Goal: Task Accomplishment & Management: Complete application form

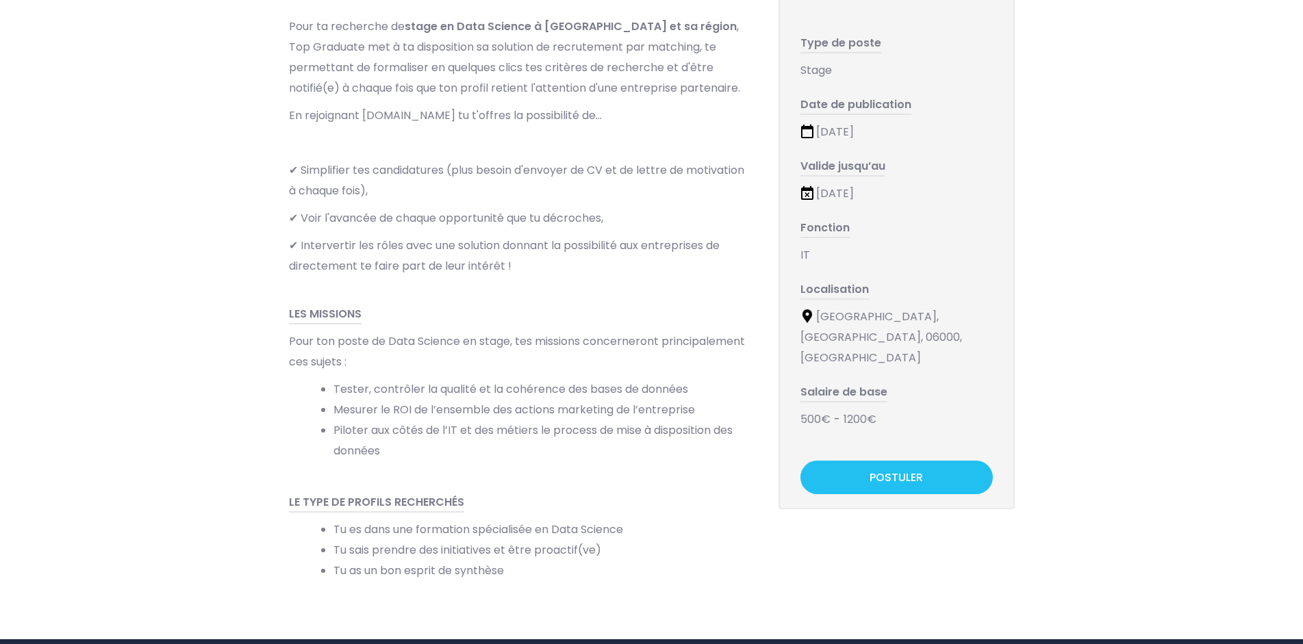
scroll to position [210, 0]
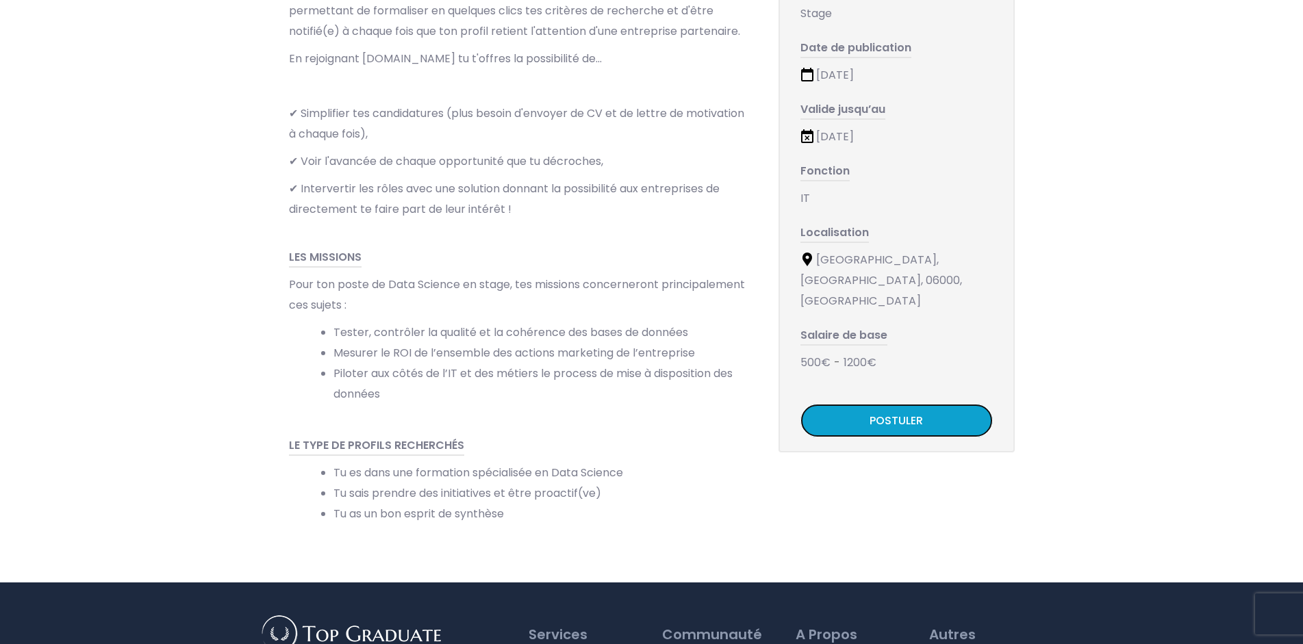
click at [875, 404] on link "POSTULER" at bounding box center [897, 421] width 192 height 34
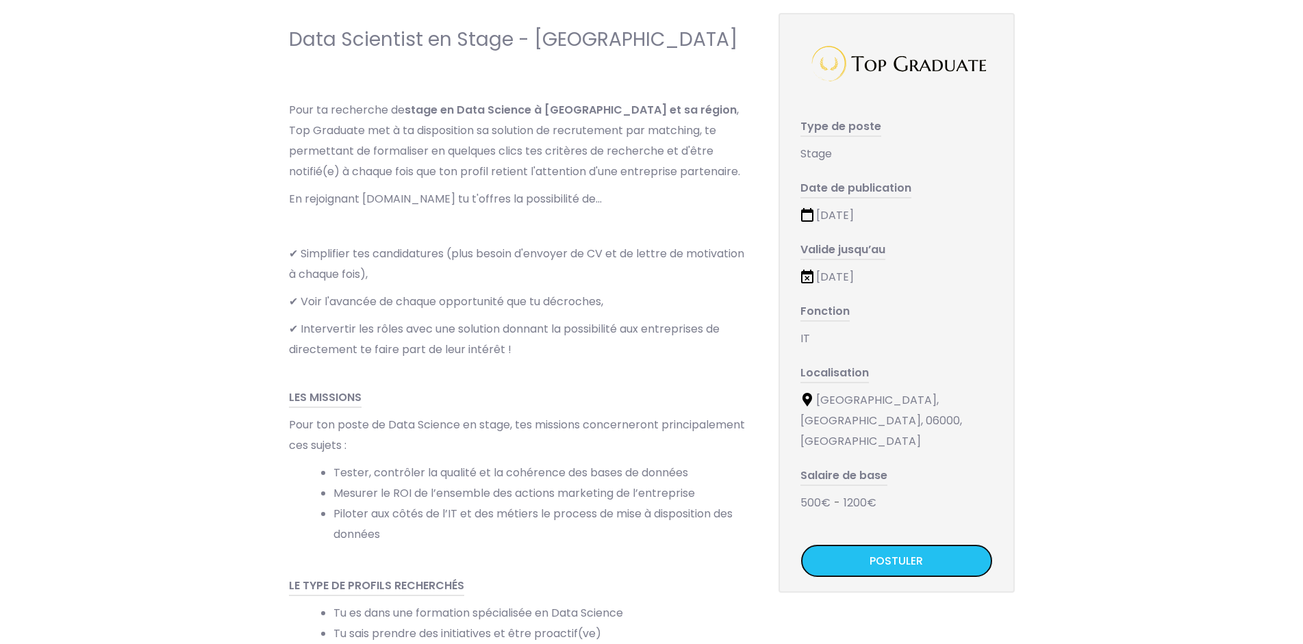
scroll to position [70, 0]
click at [901, 544] on link "POSTULER" at bounding box center [897, 561] width 192 height 34
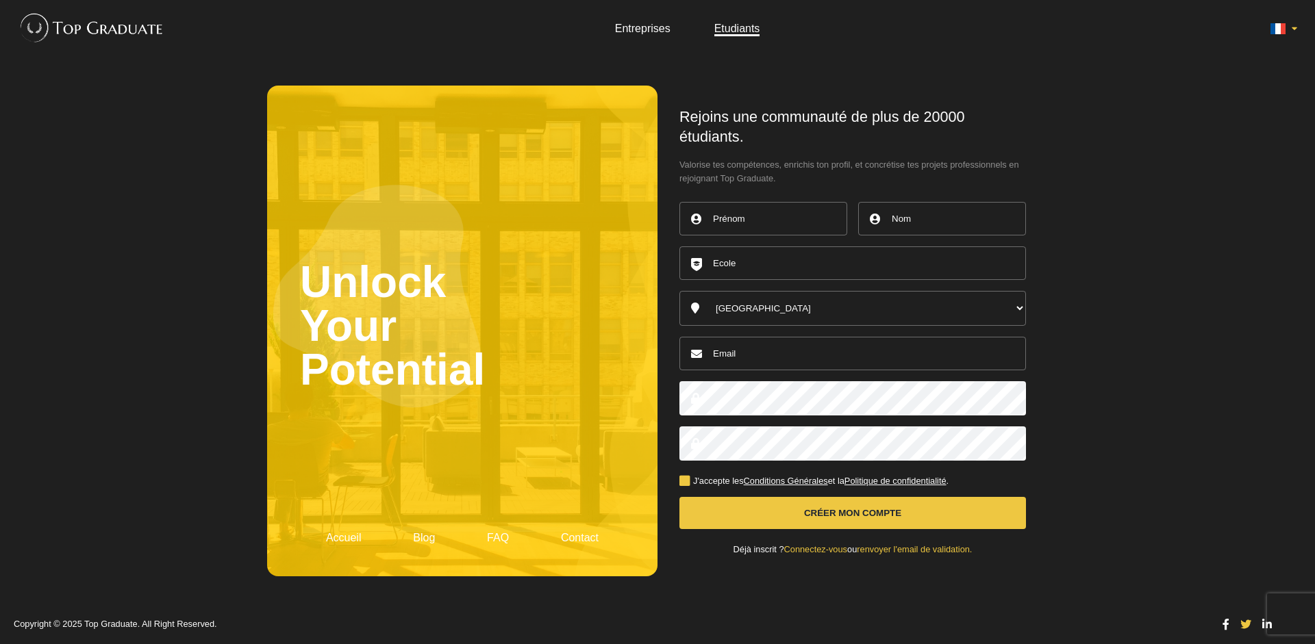
click at [754, 219] on input "text" at bounding box center [763, 219] width 168 height 34
click at [755, 34] on li "Etudiants" at bounding box center [737, 29] width 46 height 13
click at [744, 31] on link "Etudiants" at bounding box center [737, 29] width 46 height 12
